Goal: Task Accomplishment & Management: Manage account settings

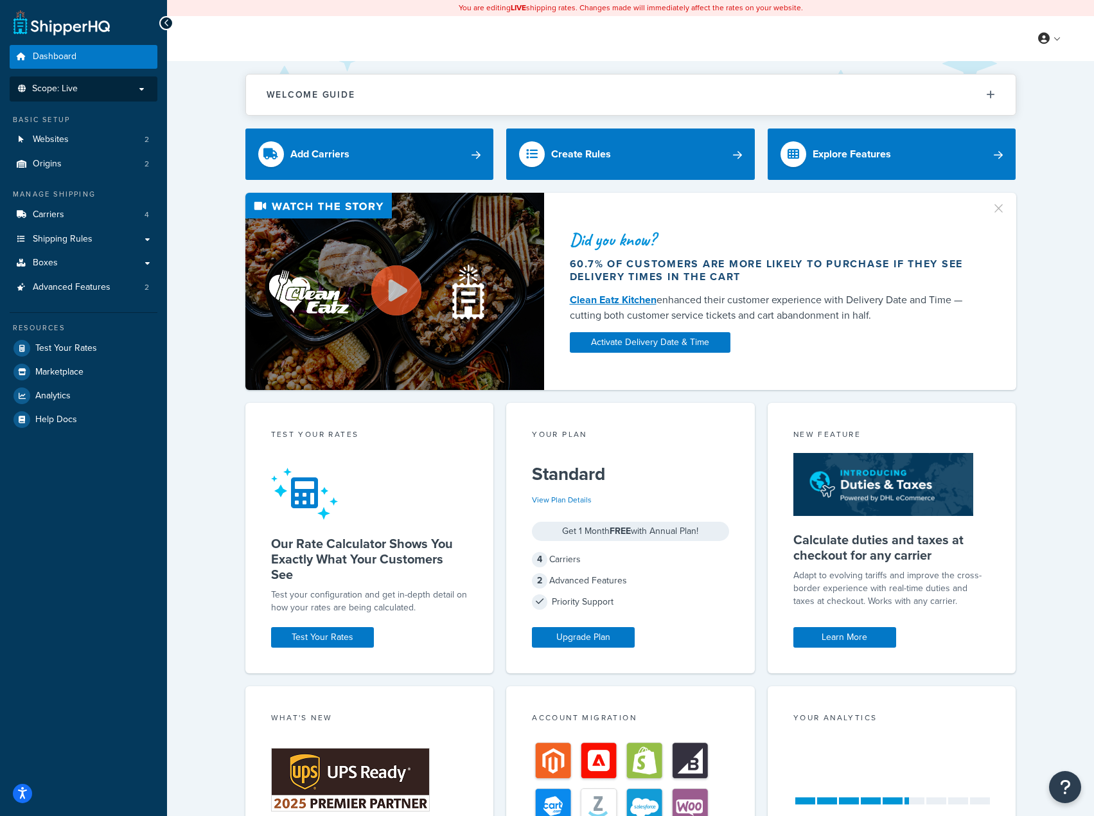
click at [96, 89] on p "Scope: Live" at bounding box center [83, 89] width 136 height 11
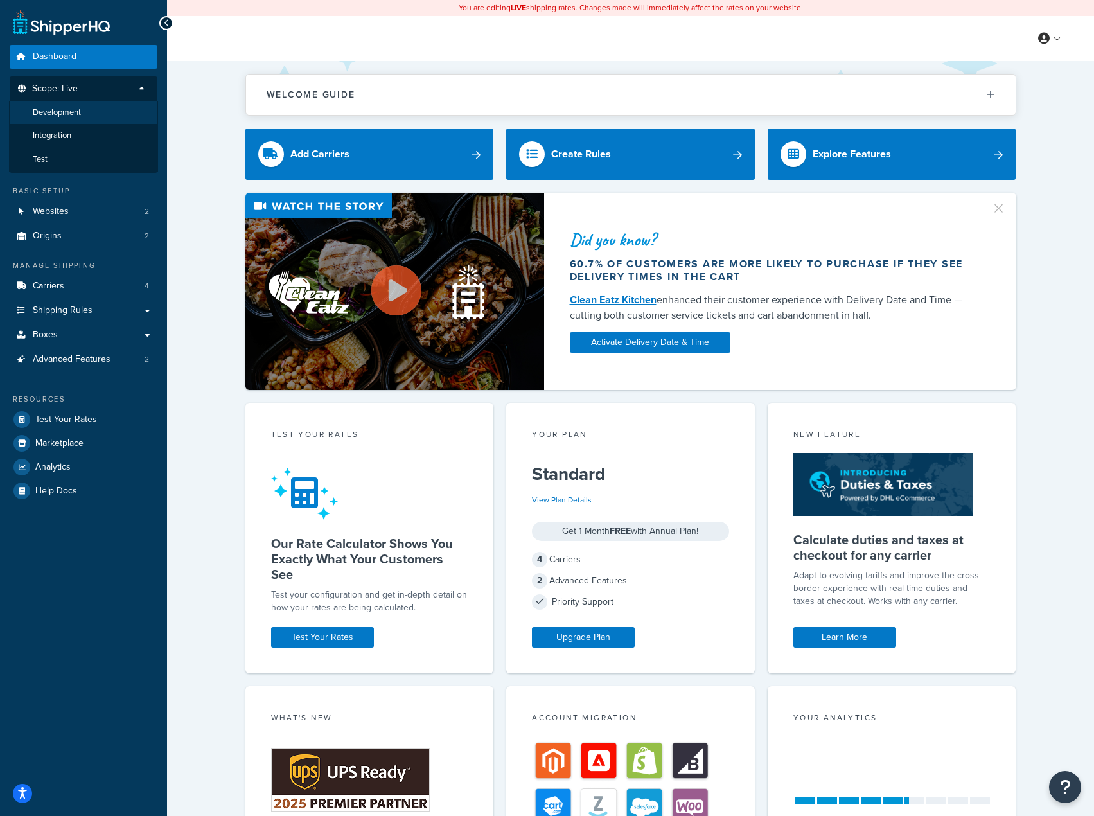
click at [87, 107] on li "Development" at bounding box center [83, 113] width 149 height 24
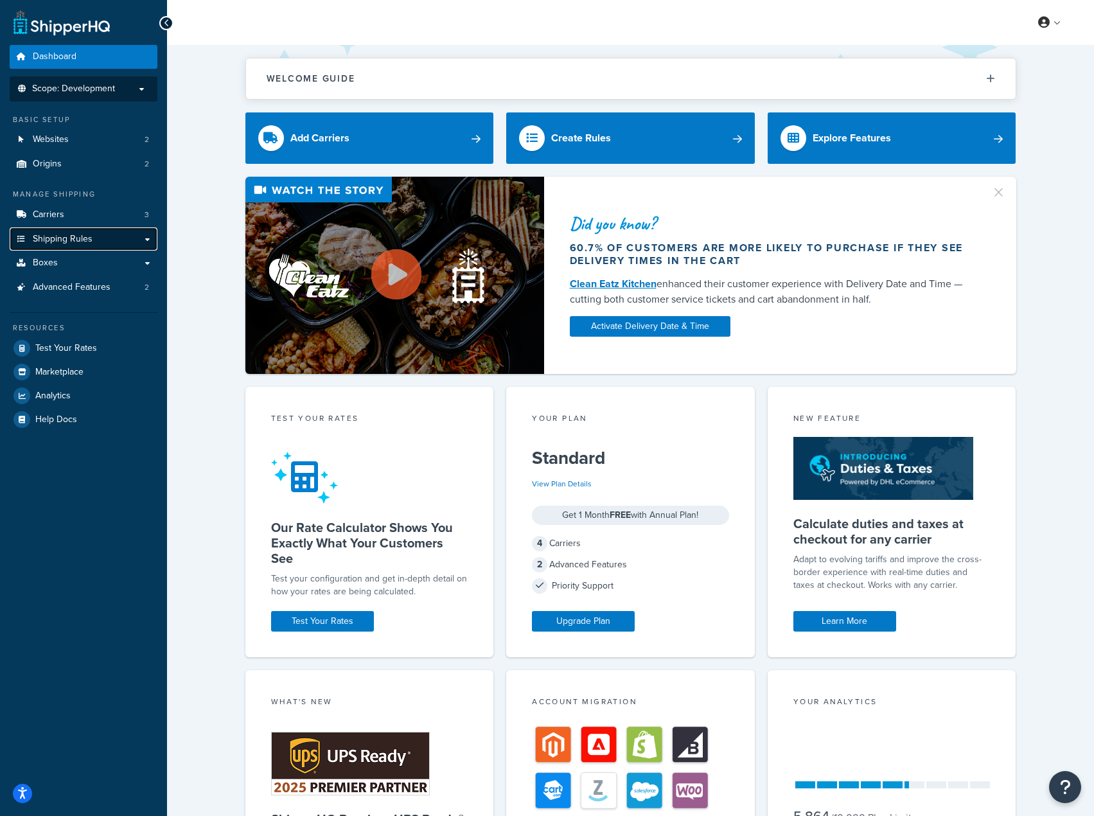
click at [85, 235] on span "Shipping Rules" at bounding box center [63, 239] width 60 height 11
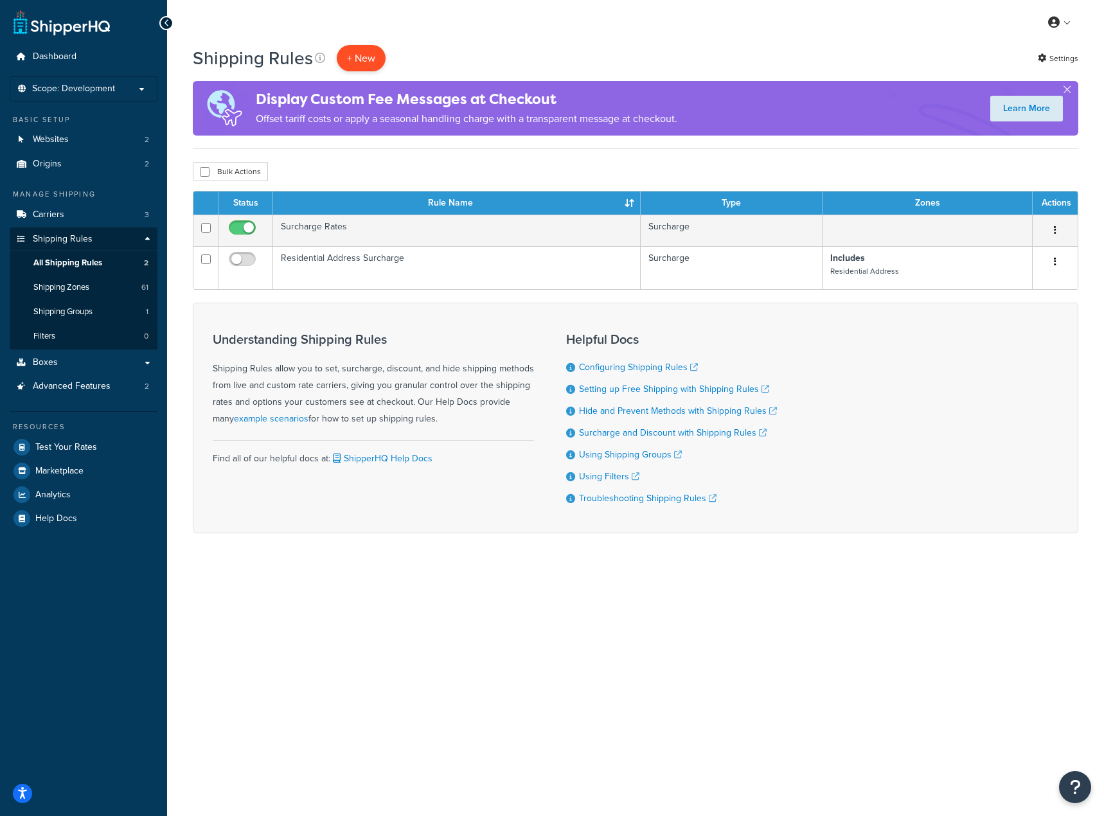
click at [360, 56] on p "+ New" at bounding box center [361, 58] width 49 height 26
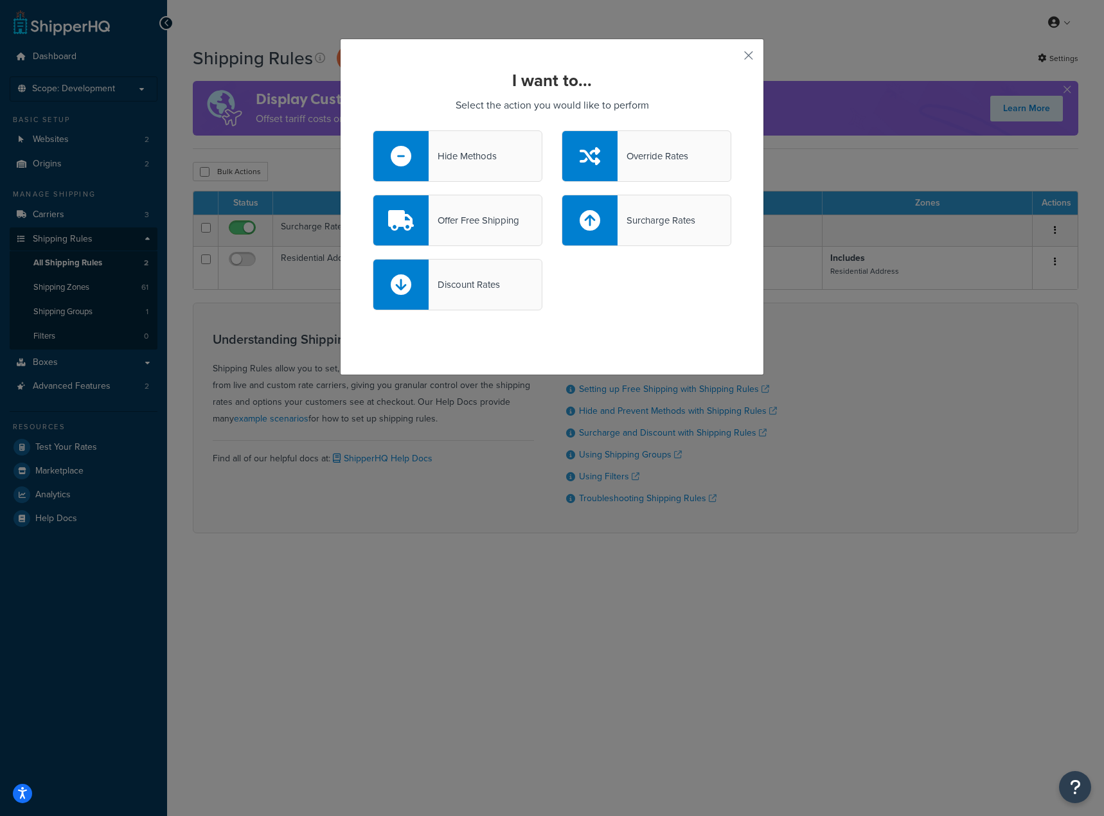
click at [610, 213] on div at bounding box center [589, 220] width 55 height 50
click at [0, 0] on input "Surcharge Rates" at bounding box center [0, 0] width 0 height 0
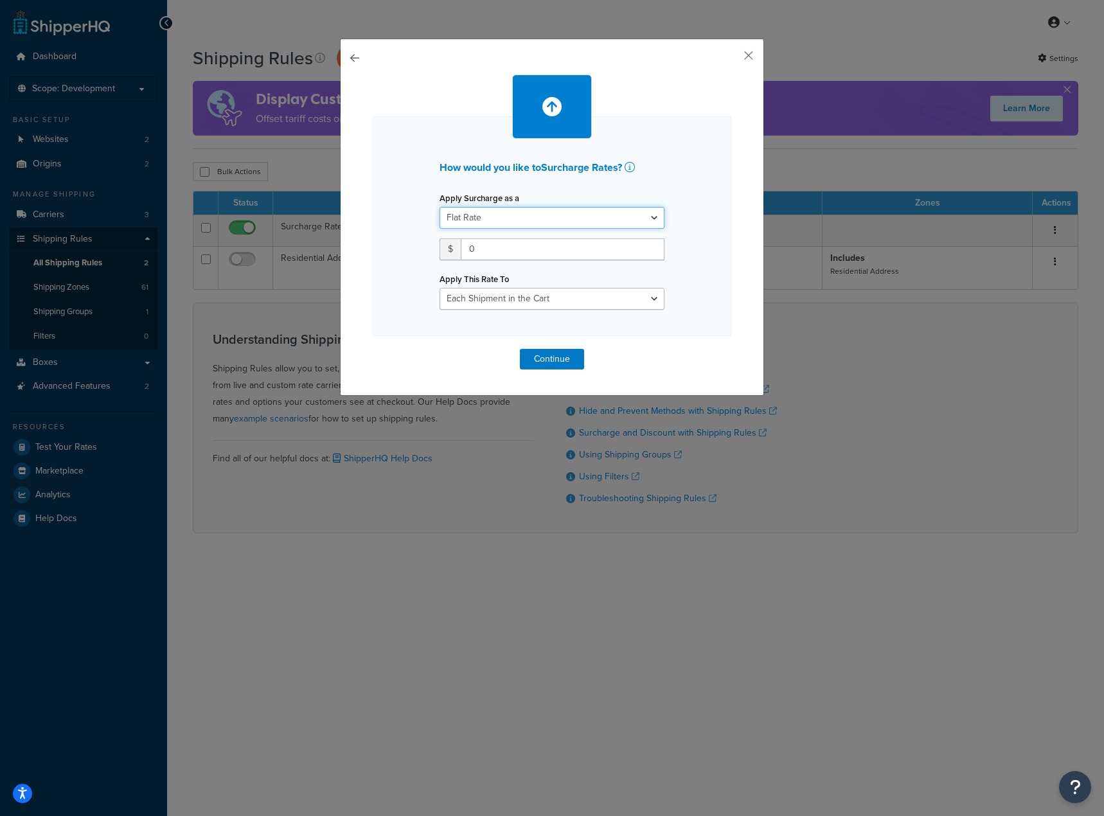
click at [600, 217] on select "Flat Rate Percentage Flat Rate & Percentage" at bounding box center [552, 218] width 225 height 22
select select "PERCENTAGE"
click at [440, 207] on select "Flat Rate Percentage Flat Rate & Percentage" at bounding box center [552, 218] width 225 height 22
click at [632, 282] on div "Apply This Rate To Each Shipment in the Cart Each Shipping Group in the Cart Ea…" at bounding box center [552, 273] width 225 height 71
click at [628, 289] on select "Each Shipment in the Cart Each Shipping Group in the Cart Each Item within a Sh…" at bounding box center [552, 299] width 225 height 22
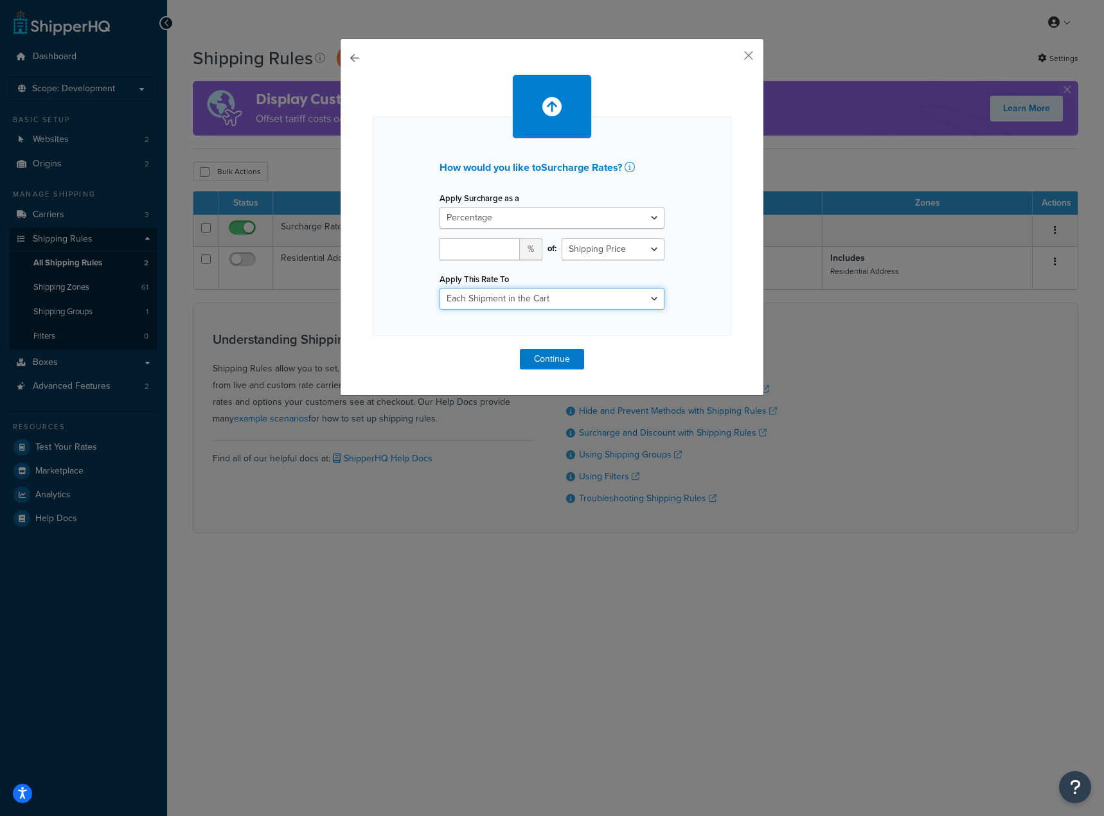
select select "SHIPPING_GROUP"
click at [440, 288] on select "Each Shipment in the Cart Each Shipping Group in the Cart Each Item within a Sh…" at bounding box center [552, 299] width 225 height 22
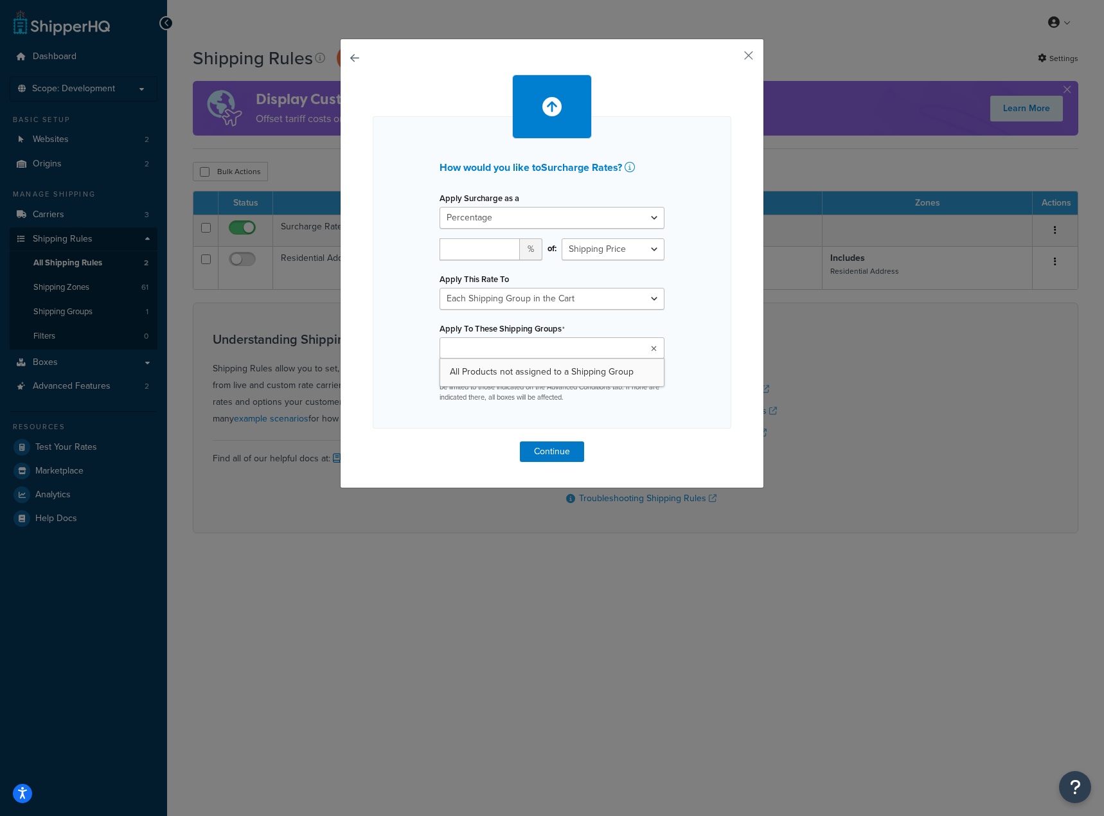
click at [565, 342] on ul at bounding box center [552, 347] width 225 height 21
click at [731, 58] on button "button" at bounding box center [729, 59] width 3 height 3
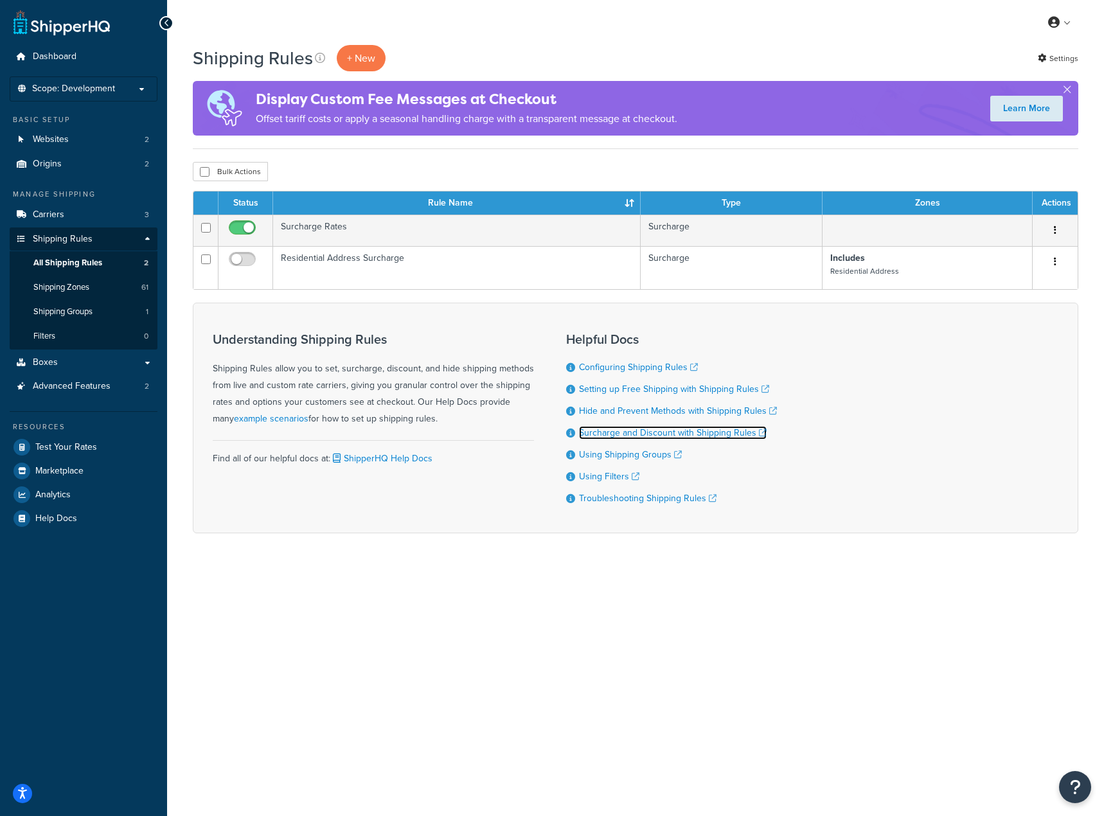
drag, startPoint x: 694, startPoint y: 431, endPoint x: 691, endPoint y: 440, distance: 10.0
click at [693, 434] on link "Surcharge and Discount with Shipping Rules" at bounding box center [673, 432] width 188 height 13
click at [141, 241] on link "Shipping Rules" at bounding box center [84, 239] width 148 height 24
click at [1039, 61] on icon at bounding box center [1042, 58] width 8 height 8
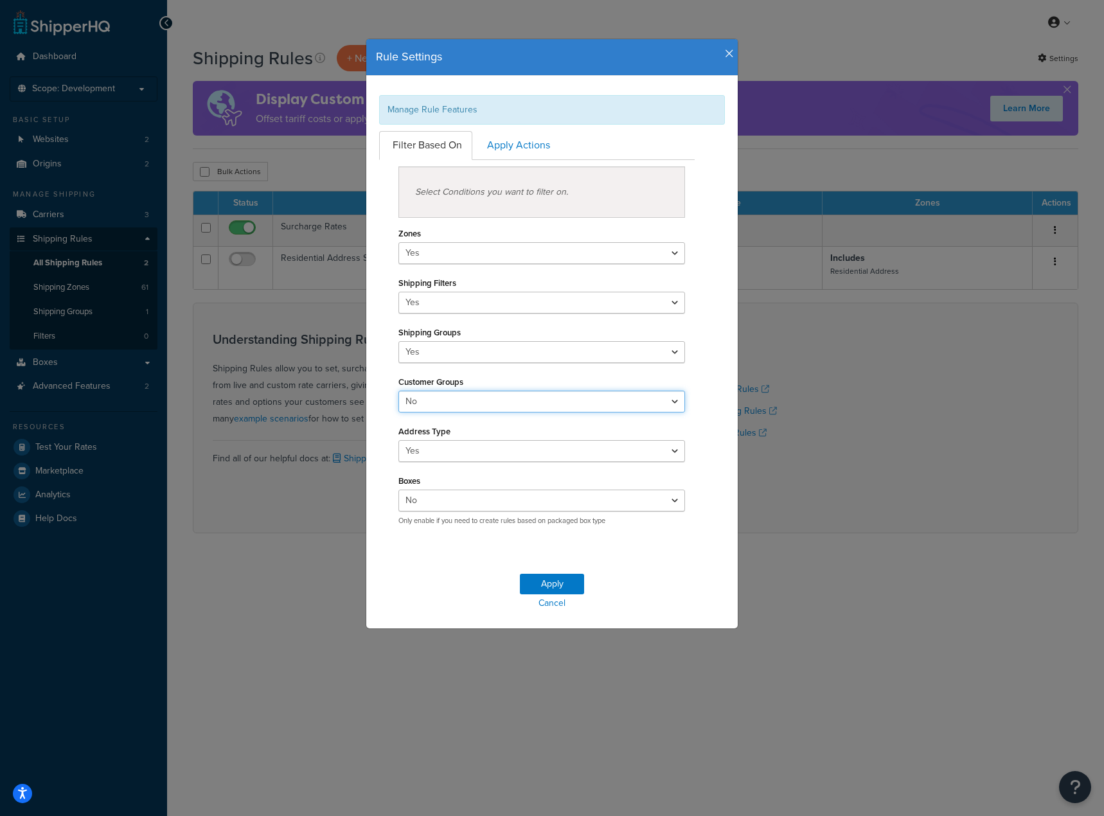
click at [520, 399] on select "Yes No" at bounding box center [541, 402] width 287 height 22
select select "true"
click at [398, 391] on select "Yes No" at bounding box center [541, 402] width 287 height 22
click at [557, 582] on button "Apply" at bounding box center [552, 584] width 64 height 21
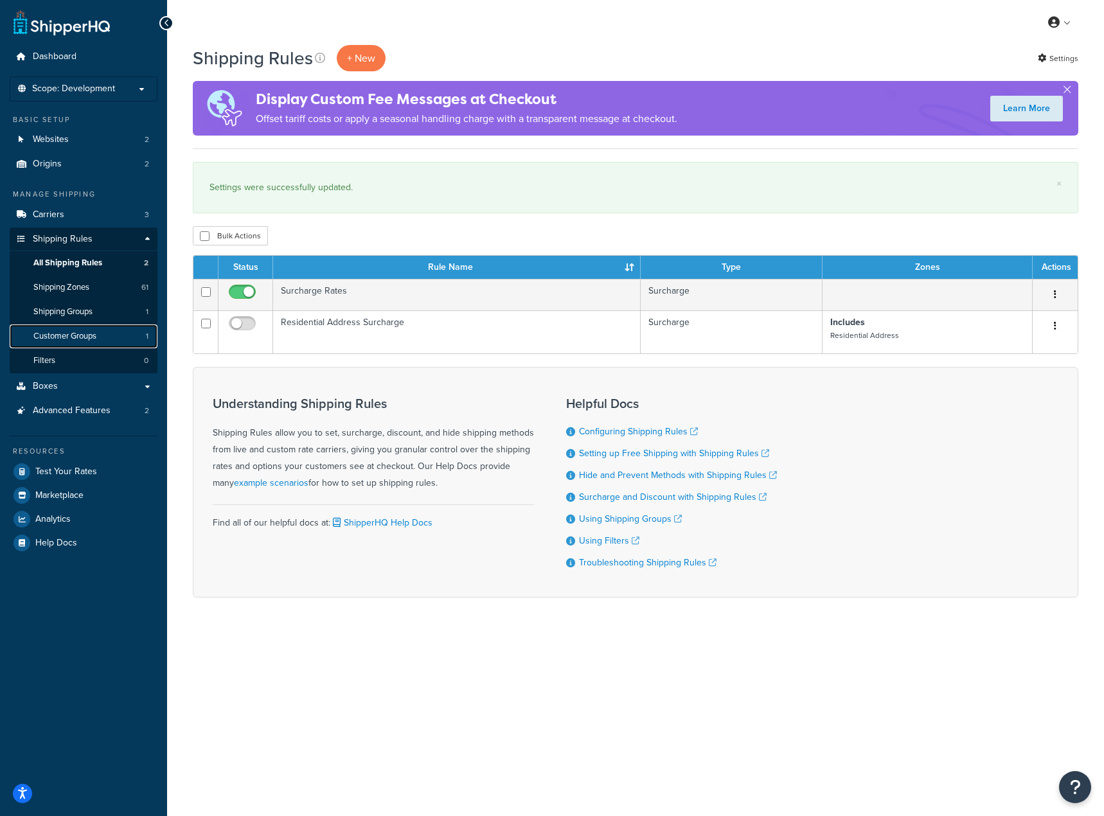
click at [82, 331] on span "Customer Groups" at bounding box center [64, 336] width 63 height 11
